Goal: Obtain resource: Obtain resource

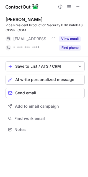
scroll to position [126, 88]
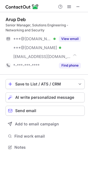
scroll to position [143, 88]
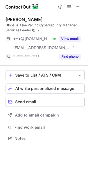
scroll to position [135, 88]
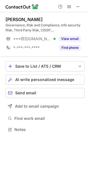
scroll to position [126, 88]
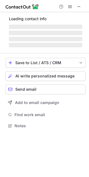
scroll to position [122, 89]
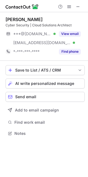
scroll to position [130, 88]
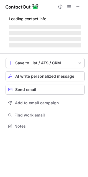
scroll to position [130, 88]
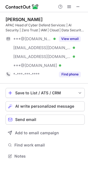
scroll to position [152, 88]
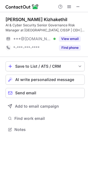
scroll to position [126, 88]
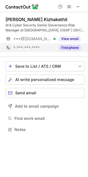
click at [72, 51] on div "Find phone" at bounding box center [68, 47] width 25 height 9
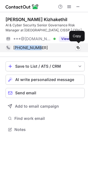
drag, startPoint x: 38, startPoint y: 49, endPoint x: 17, endPoint y: 48, distance: 20.8
click at [17, 48] on div "+6581814509" at bounding box center [47, 47] width 68 height 5
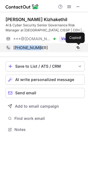
copy span "6581814509"
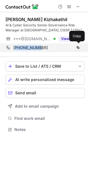
click at [44, 45] on div "+6581814509" at bounding box center [47, 47] width 68 height 5
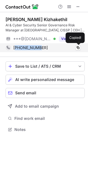
copy span "6581814509"
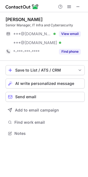
scroll to position [130, 88]
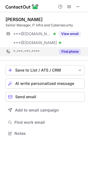
click at [69, 49] on button "Find phone" at bounding box center [70, 52] width 22 height 6
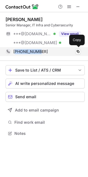
drag, startPoint x: 53, startPoint y: 54, endPoint x: 16, endPoint y: 54, distance: 36.9
click at [16, 54] on div "[PHONE_NUMBER]" at bounding box center [47, 51] width 68 height 5
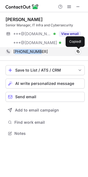
copy span "6588691243"
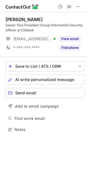
scroll to position [126, 88]
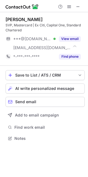
scroll to position [135, 88]
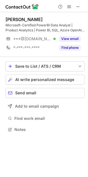
scroll to position [126, 88]
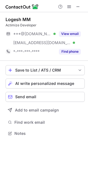
scroll to position [130, 88]
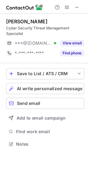
scroll to position [121, 88]
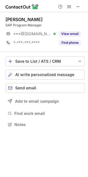
scroll to position [121, 88]
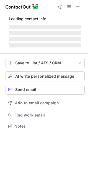
scroll to position [122, 88]
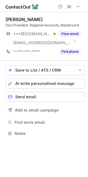
scroll to position [130, 88]
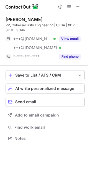
scroll to position [3, 3]
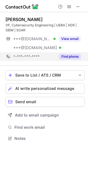
click at [62, 55] on button "Find phone" at bounding box center [70, 57] width 22 height 6
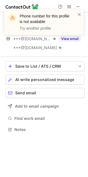
scroll to position [126, 88]
click at [77, 7] on div "Phone number for this profile is not available Try another profile" at bounding box center [44, 24] width 89 height 41
click at [78, 7] on div "Phone number for this profile is not available Try another profile" at bounding box center [44, 24] width 89 height 41
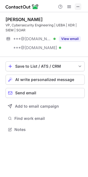
click at [78, 6] on span at bounding box center [78, 6] width 4 height 4
